Goal: Find specific page/section: Find specific page/section

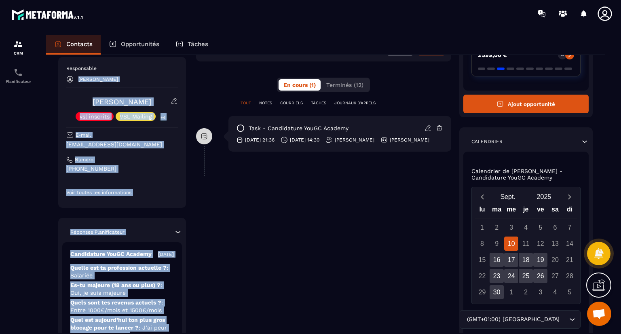
click at [112, 58] on div "Responsable Najoua Fouillat [PERSON_NAME] vsl inscrits VSL Mailing +4 E-mail [E…" at bounding box center [325, 160] width 535 height 424
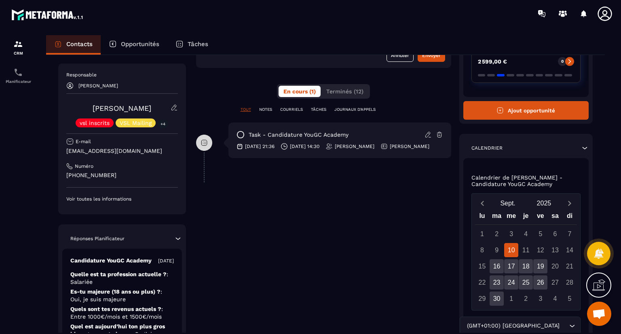
click at [0, 217] on div at bounding box center [18, 192] width 36 height 330
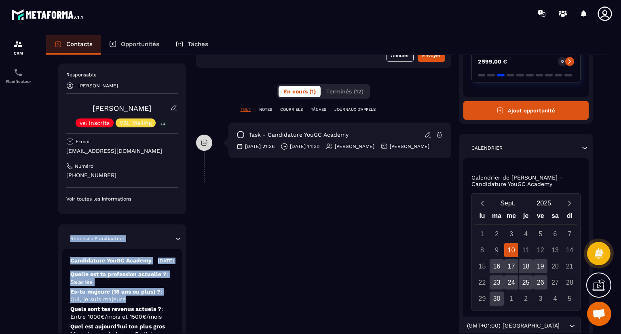
scroll to position [0, 0]
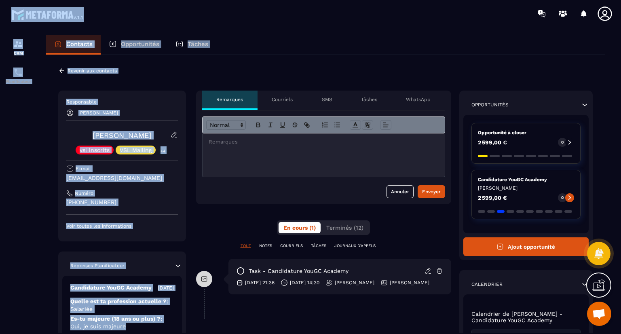
drag, startPoint x: 139, startPoint y: 303, endPoint x: 186, endPoint y: 17, distance: 289.3
click at [186, 17] on main "CRM Planificateur Contacts Opportunités Tâches Revenir aux contacts Responsable…" at bounding box center [310, 167] width 621 height 334
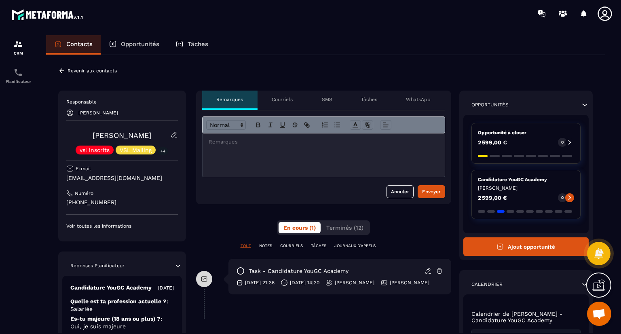
click at [327, 89] on div "Revenir aux contacts Responsable [PERSON_NAME] [PERSON_NAME] vsl inscrits VSL M…" at bounding box center [325, 297] width 559 height 484
click at [59, 72] on icon at bounding box center [61, 70] width 7 height 7
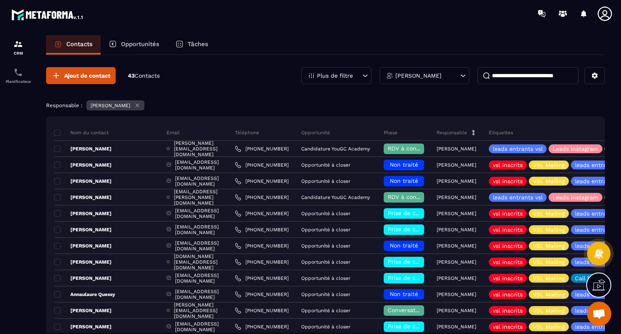
click at [497, 75] on input at bounding box center [528, 75] width 101 height 17
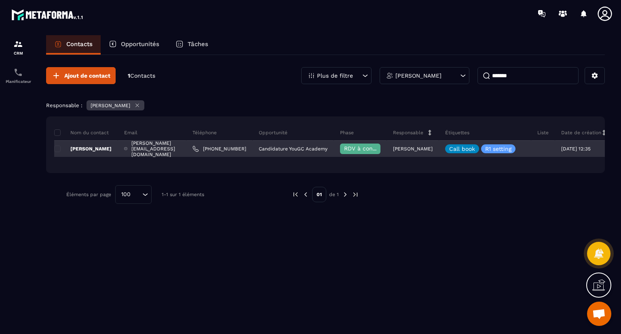
type input "*******"
click at [89, 146] on p "[PERSON_NAME]" at bounding box center [82, 149] width 57 height 6
